Goal: Task Accomplishment & Management: Use online tool/utility

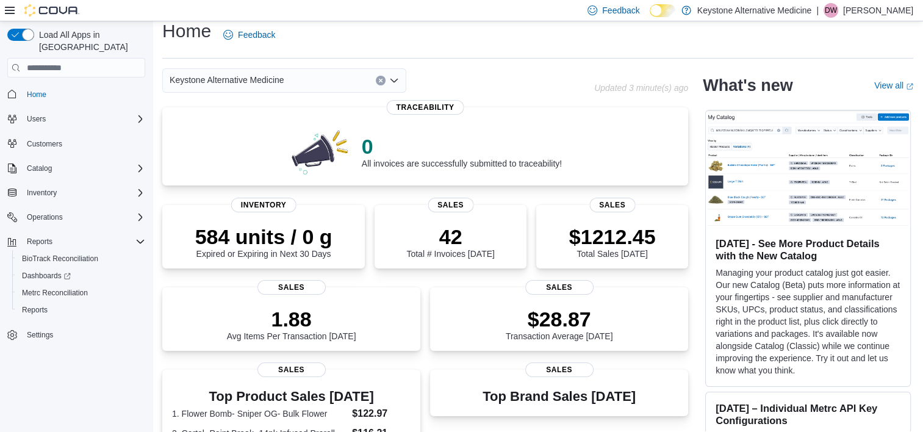
scroll to position [10, 0]
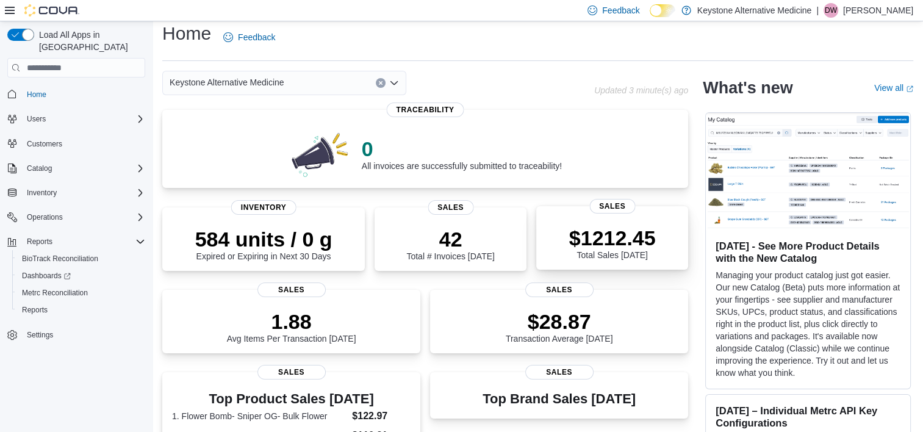
click at [617, 214] on span "Sales" at bounding box center [612, 206] width 46 height 15
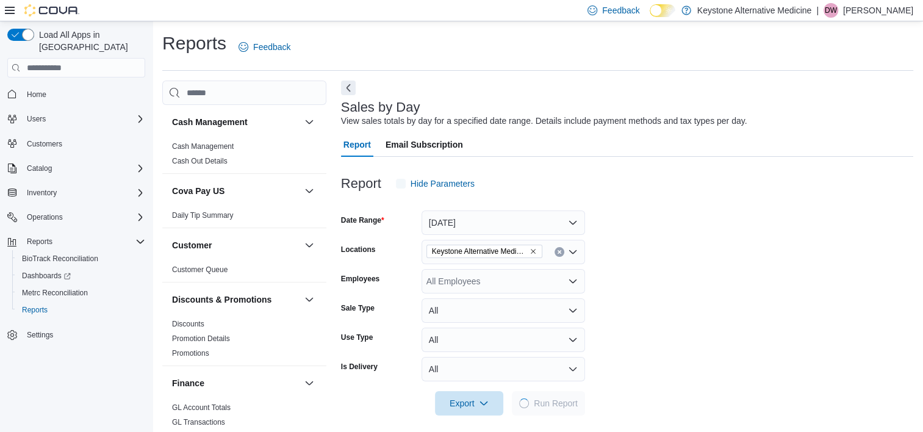
scroll to position [8, 0]
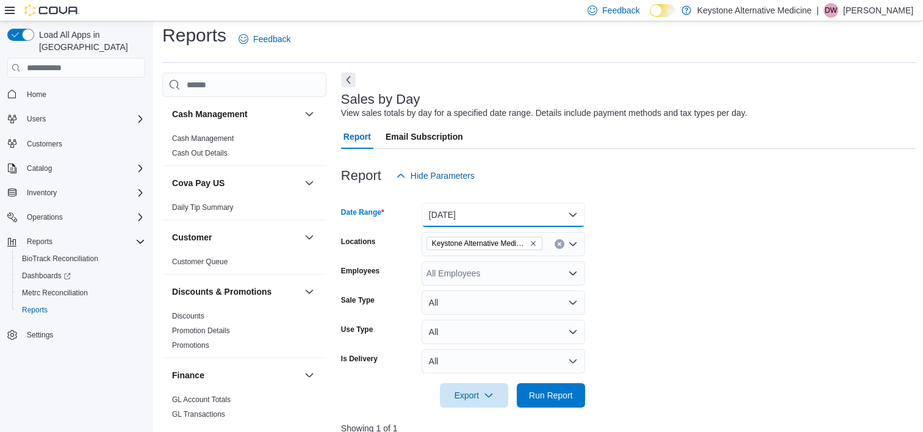
click at [571, 208] on button "[DATE]" at bounding box center [504, 215] width 164 height 24
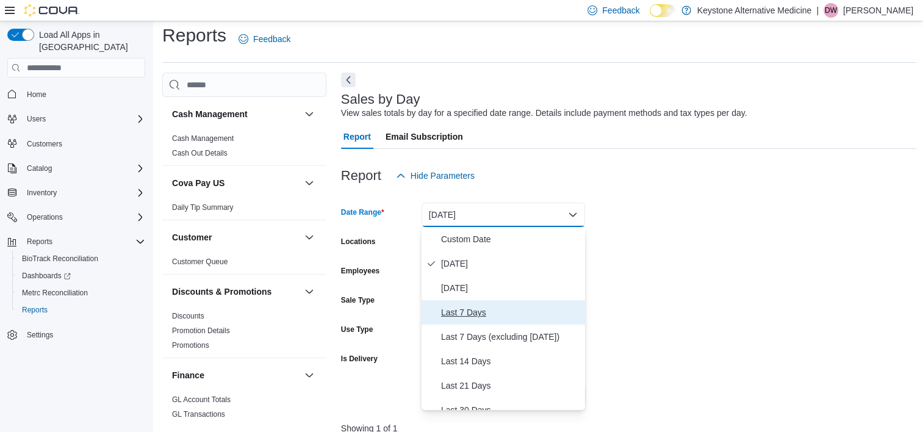
click at [486, 315] on span "Last 7 Days" at bounding box center [510, 312] width 139 height 15
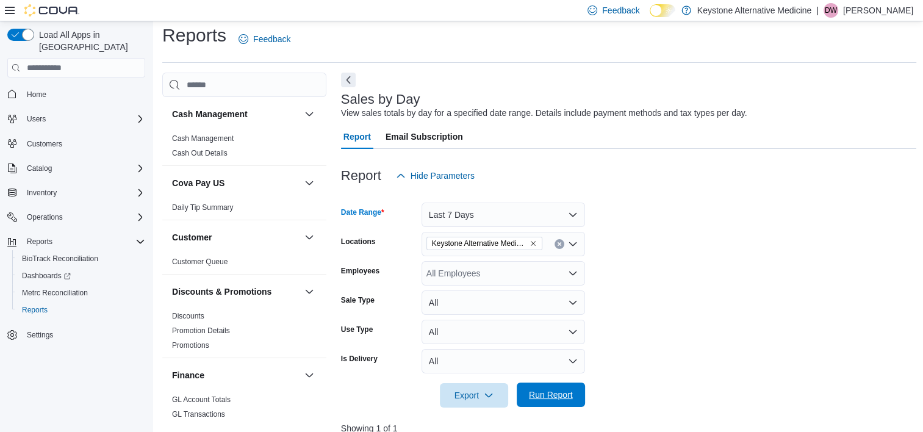
click at [545, 392] on span "Run Report" at bounding box center [551, 395] width 44 height 12
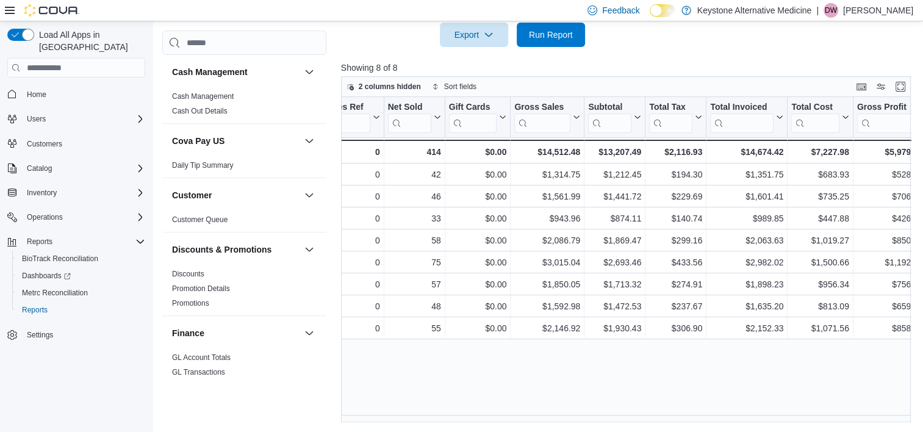
scroll to position [0, 212]
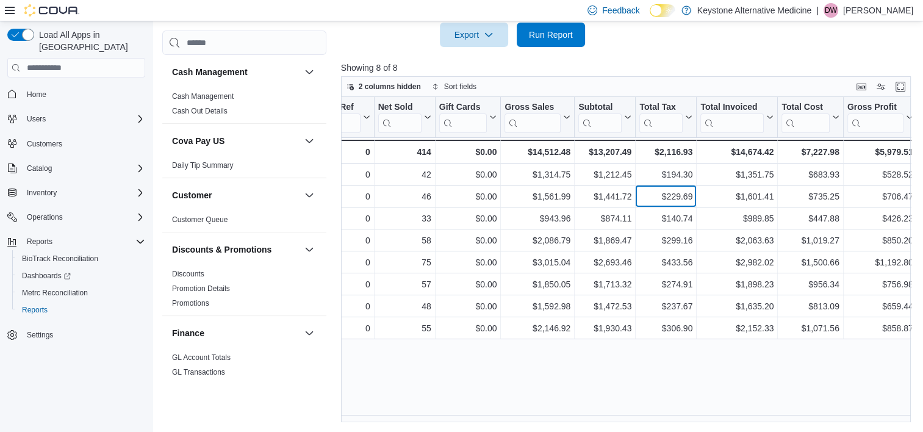
click at [693, 200] on div "$229.69 - Total Tax, column 8, row 2" at bounding box center [666, 197] width 61 height 22
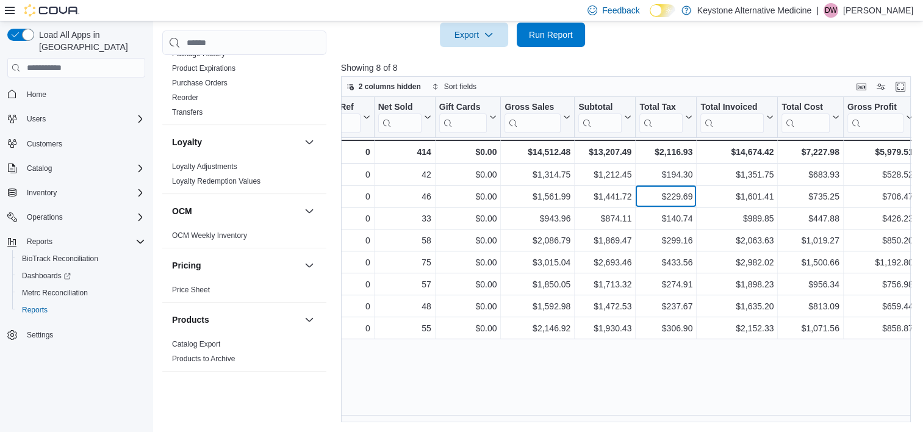
scroll to position [476, 0]
click at [229, 178] on link "Loyalty Redemption Values" at bounding box center [216, 180] width 88 height 9
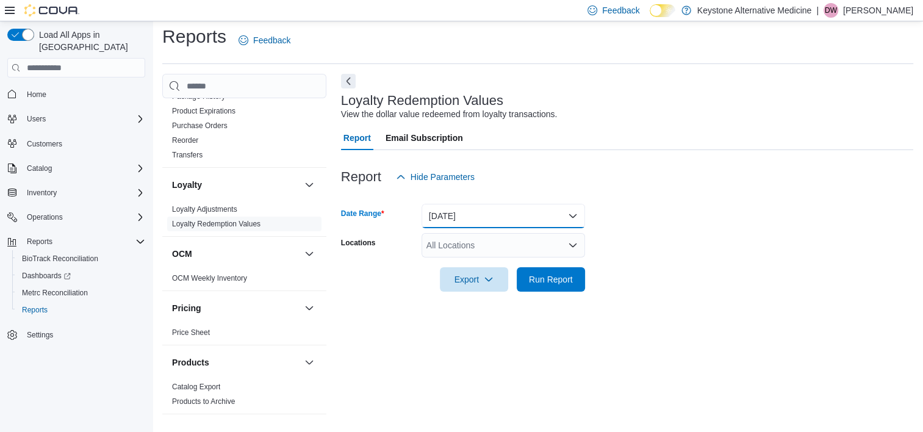
click at [573, 213] on button "[DATE]" at bounding box center [504, 216] width 164 height 24
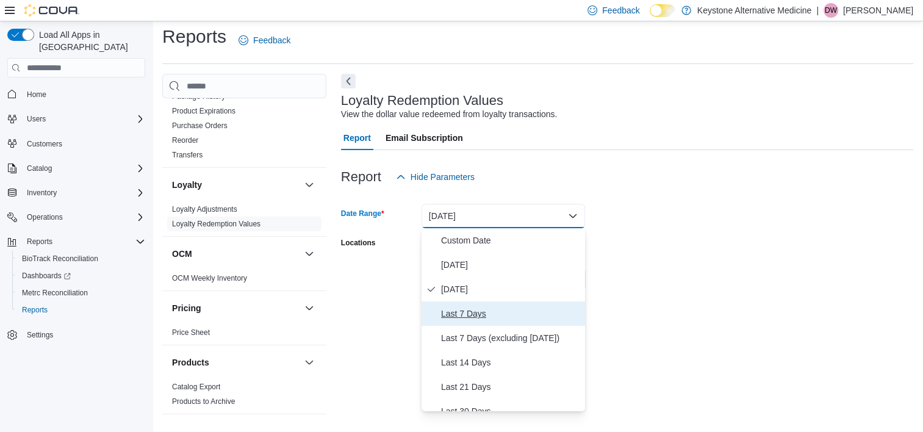
click at [477, 312] on span "Last 7 Days" at bounding box center [510, 313] width 139 height 15
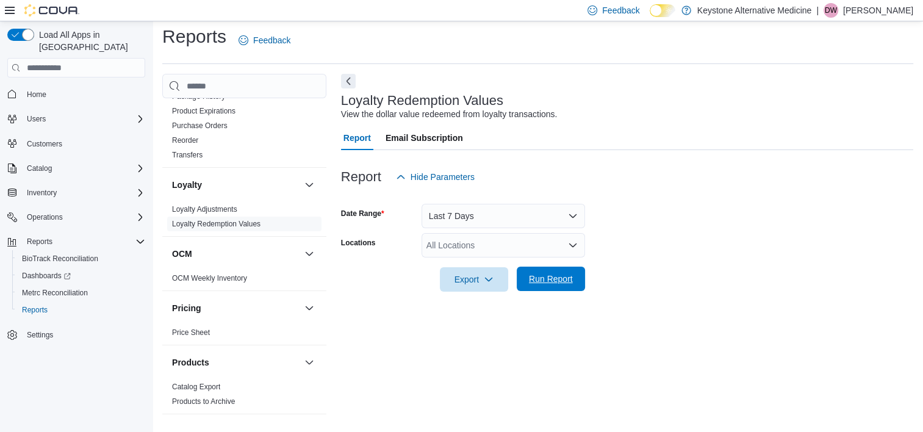
click at [554, 281] on span "Run Report" at bounding box center [551, 279] width 44 height 12
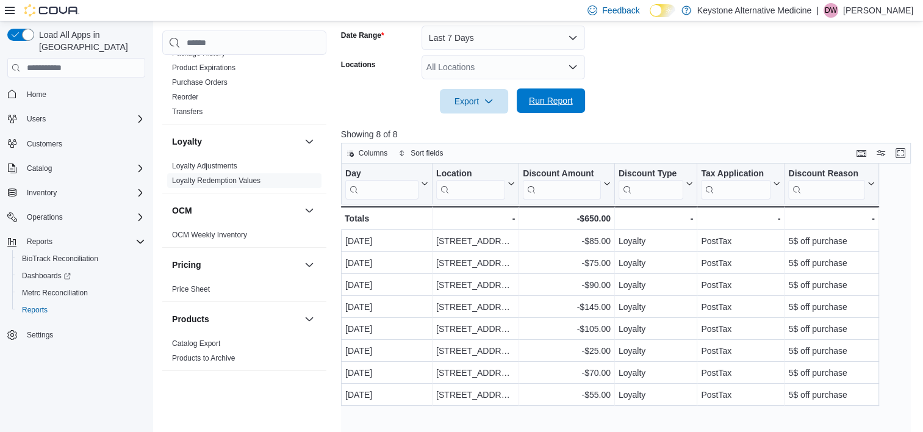
scroll to position [192, 0]
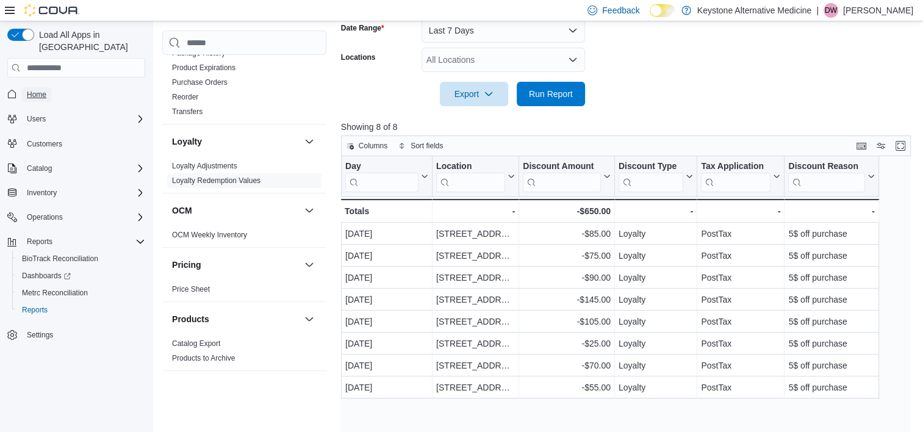
click at [48, 87] on link "Home" at bounding box center [36, 94] width 29 height 15
